Goal: Task Accomplishment & Management: Manage account settings

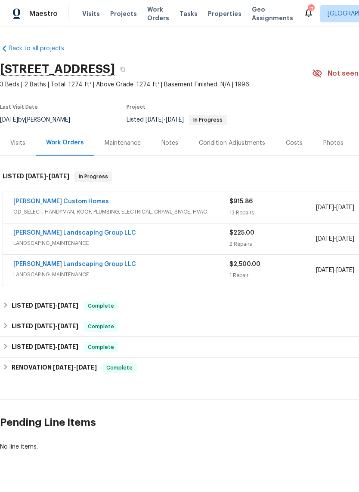
click at [90, 16] on span "Visits" at bounding box center [91, 13] width 18 height 9
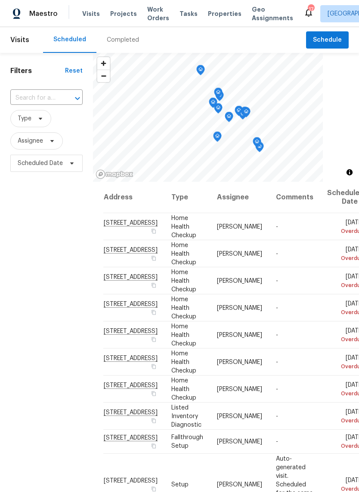
click at [39, 95] on input "text" at bounding box center [34, 98] width 48 height 13
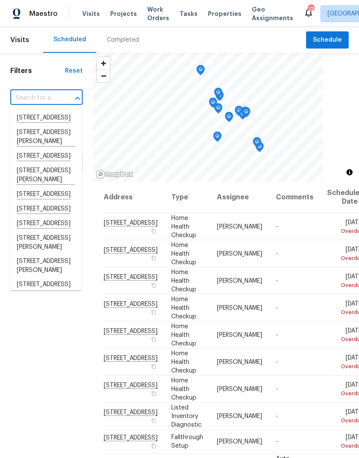
click at [38, 96] on input "text" at bounding box center [34, 98] width 48 height 13
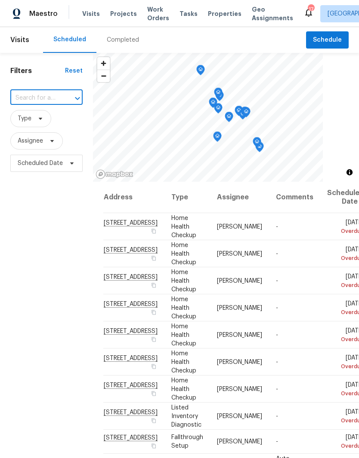
paste input "[STREET_ADDRESS][PERSON_NAME]"
type input "[STREET_ADDRESS][PERSON_NAME]"
click at [47, 120] on li "[STREET_ADDRESS][PERSON_NAME]" at bounding box center [46, 123] width 72 height 24
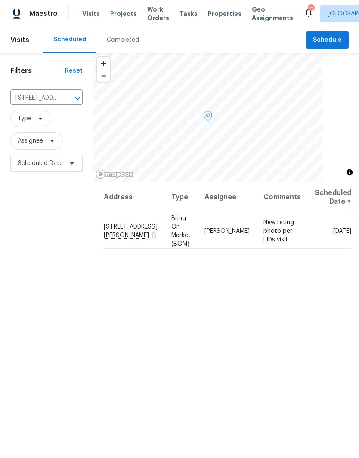
click at [0, 0] on icon at bounding box center [0, 0] width 0 height 0
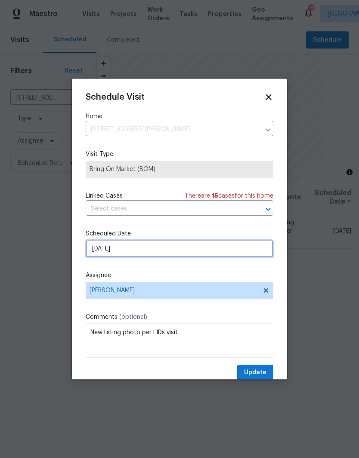
click at [172, 248] on input "[DATE]" at bounding box center [180, 248] width 188 height 17
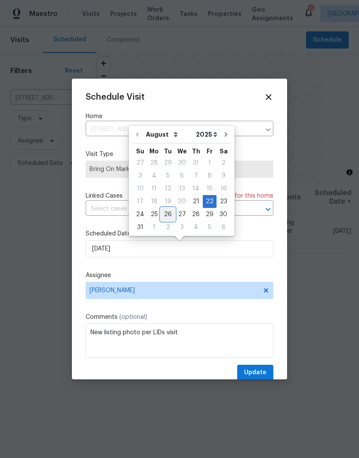
click at [166, 215] on div "26" at bounding box center [168, 215] width 14 height 12
type input "[DATE]"
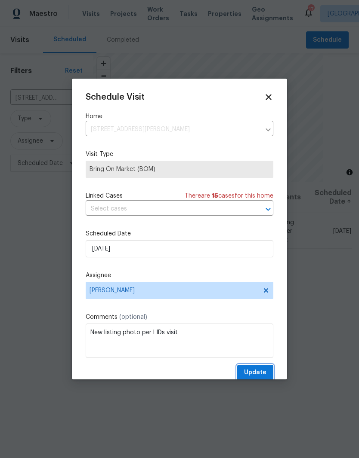
click at [259, 371] on span "Update" at bounding box center [255, 373] width 22 height 11
